Goal: Task Accomplishment & Management: Manage account settings

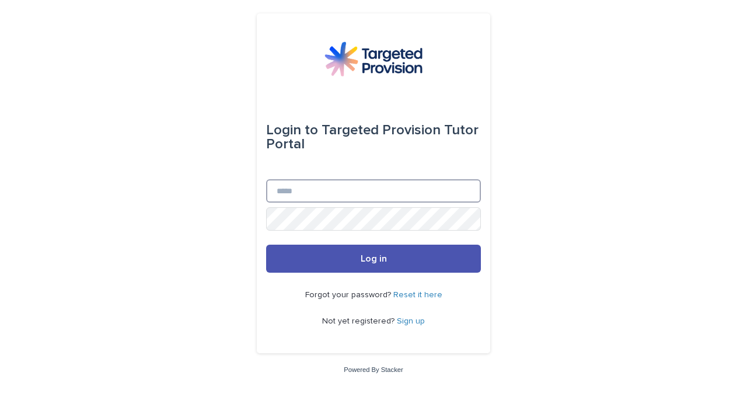
click at [330, 201] on input "Email" at bounding box center [373, 190] width 215 height 23
type input "**********"
click at [266, 244] on button "Log in" at bounding box center [373, 258] width 215 height 28
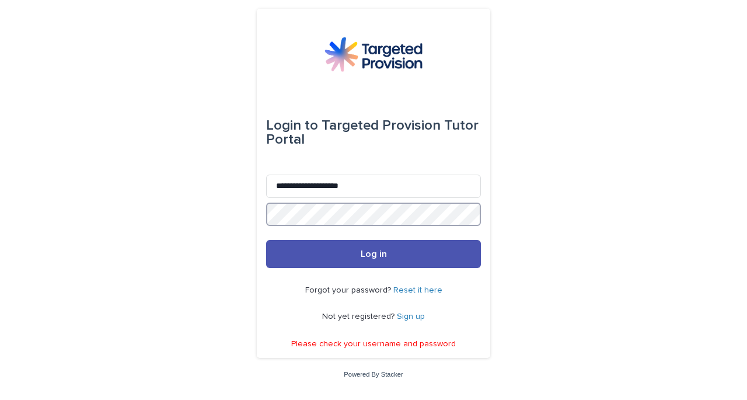
click at [266, 240] on button "Log in" at bounding box center [373, 254] width 215 height 28
click at [420, 290] on link "Reset it here" at bounding box center [417, 290] width 49 height 8
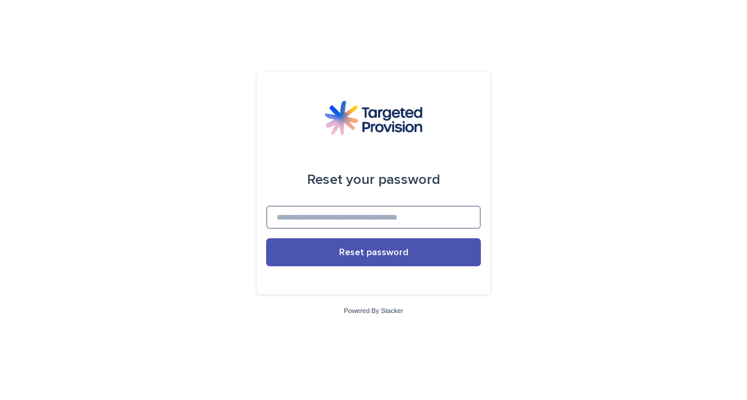
click at [373, 219] on input at bounding box center [373, 216] width 215 height 23
type input "**********"
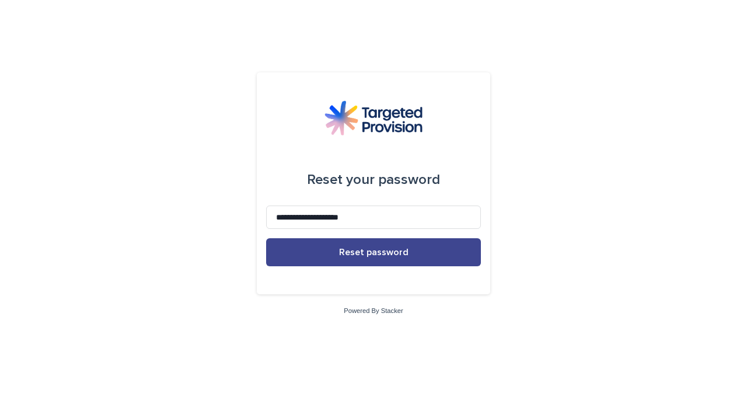
click at [385, 255] on span "Reset password" at bounding box center [373, 251] width 69 height 9
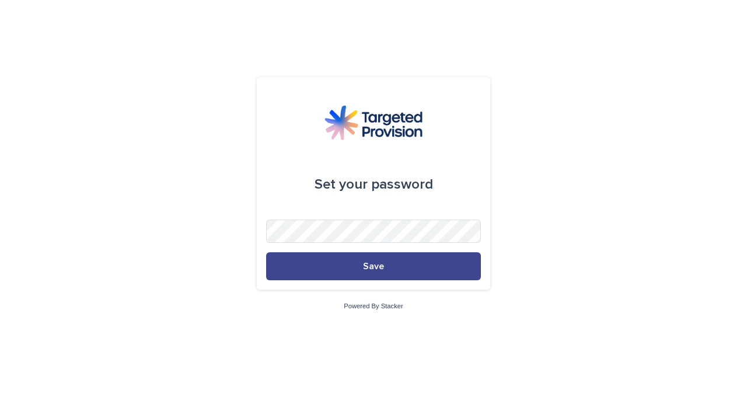
click at [402, 269] on button "Save" at bounding box center [373, 266] width 215 height 28
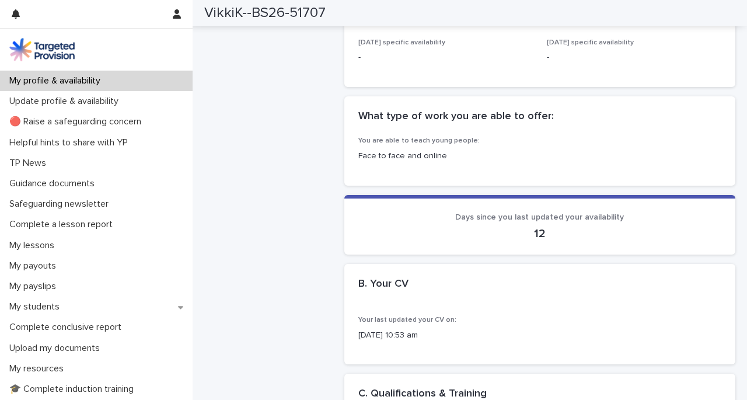
scroll to position [601, 0]
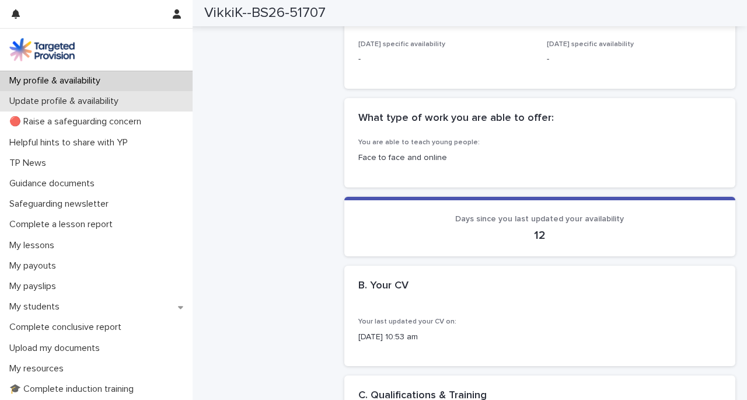
click at [104, 102] on p "Update profile & availability" at bounding box center [66, 101] width 123 height 11
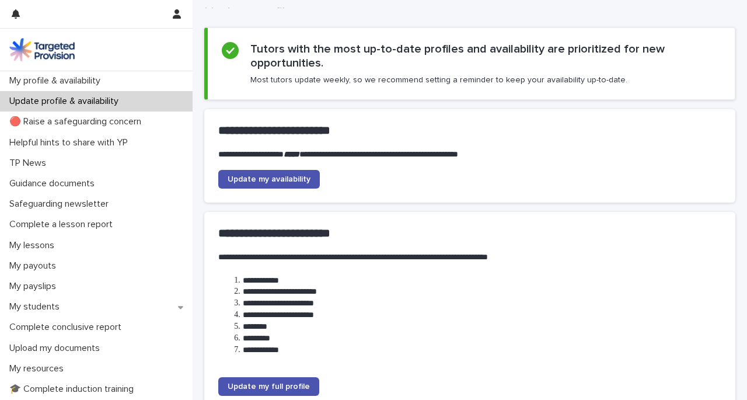
scroll to position [56, 0]
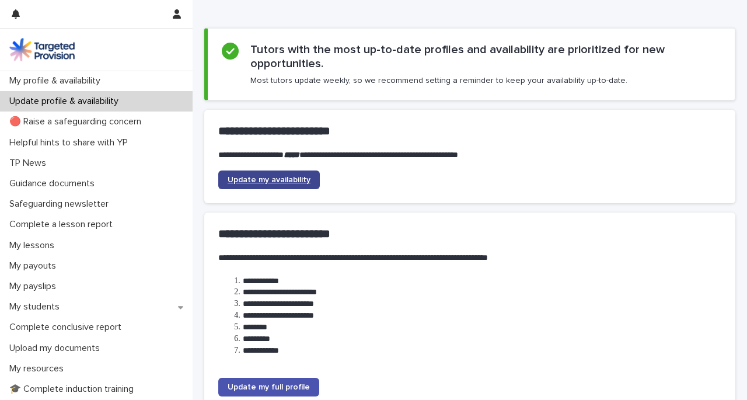
click at [299, 179] on span "Update my availability" at bounding box center [268, 180] width 83 height 8
